Goal: Task Accomplishment & Management: Manage account settings

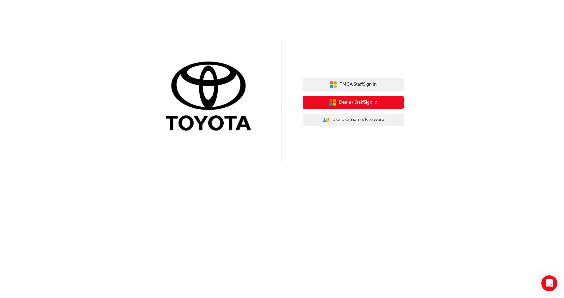
click at [331, 104] on icon "button" at bounding box center [330, 104] width 3 height 3
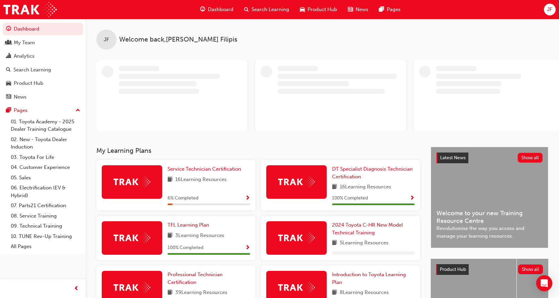
click at [552, 9] on span "JF" at bounding box center [549, 10] width 5 height 8
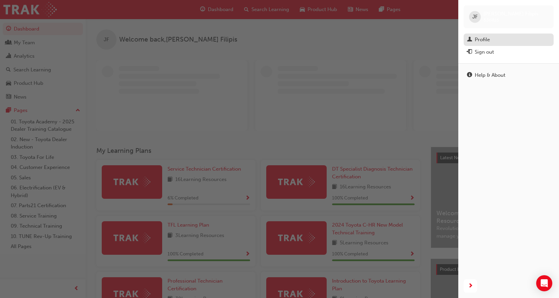
click at [511, 39] on div "Profile" at bounding box center [508, 40] width 83 height 8
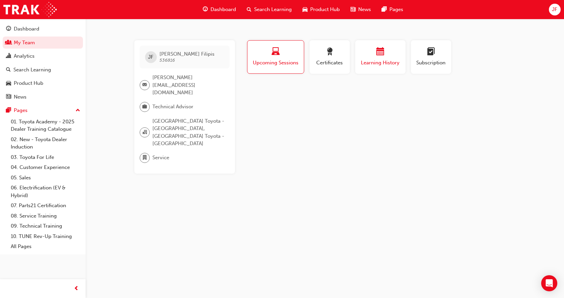
click at [374, 58] on div "Learning History" at bounding box center [380, 57] width 40 height 19
